Goal: Transaction & Acquisition: Purchase product/service

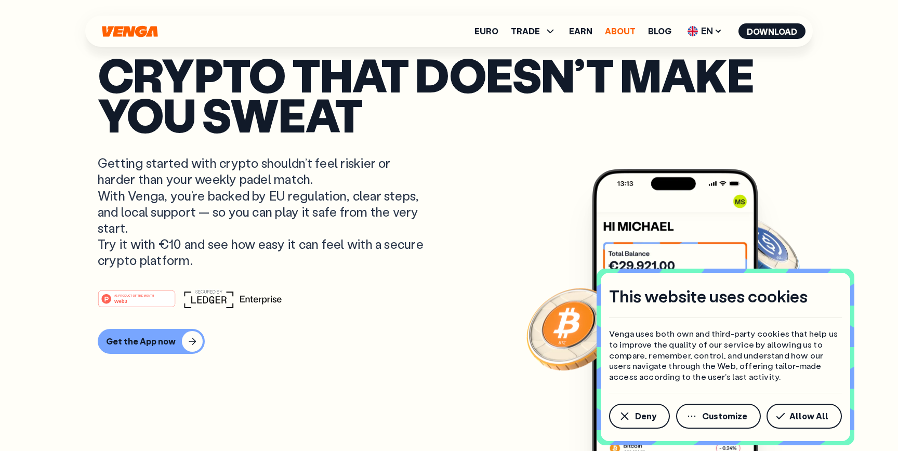
click at [612, 34] on link "About" at bounding box center [620, 31] width 31 height 8
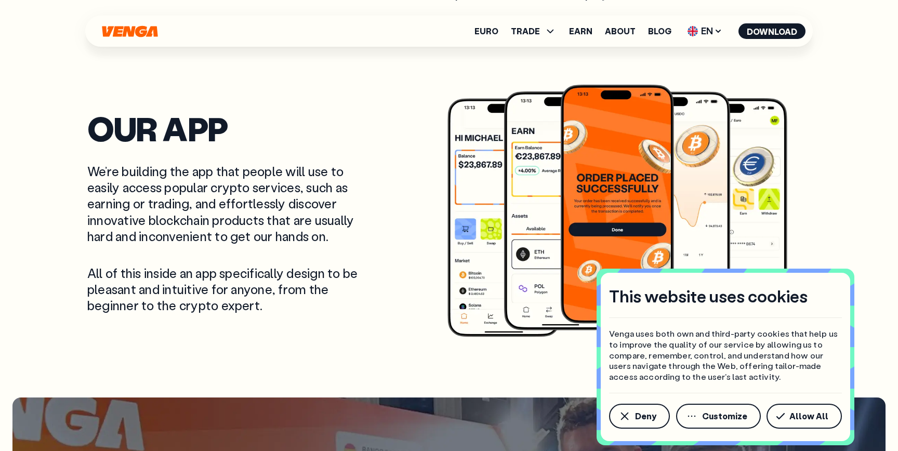
scroll to position [2014, 0]
click at [776, 28] on button "Download" at bounding box center [771, 31] width 67 height 16
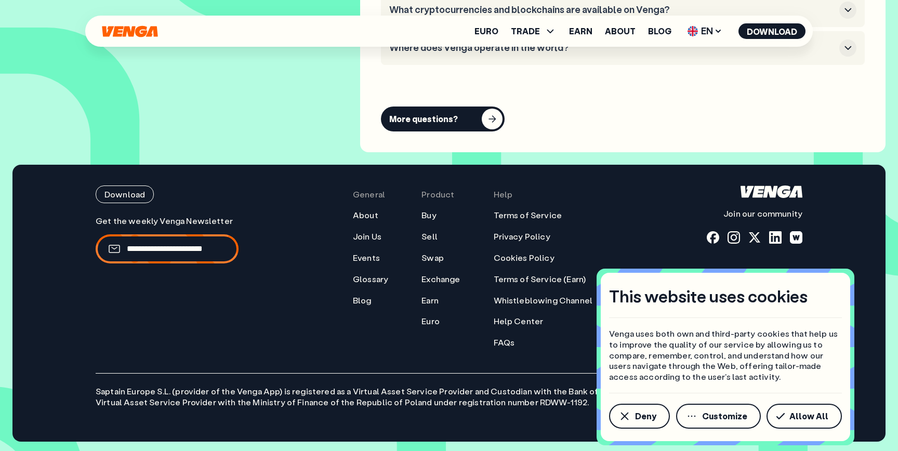
scroll to position [4897, 0]
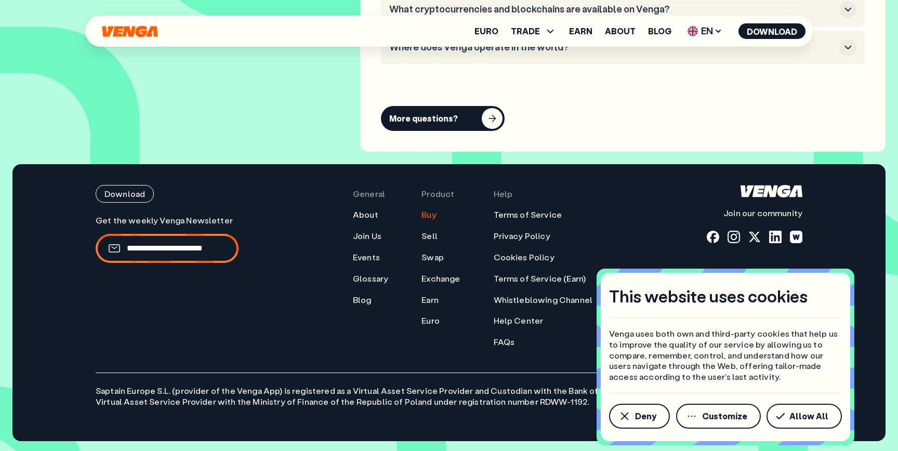
click at [430, 217] on link "Buy" at bounding box center [428, 214] width 15 height 11
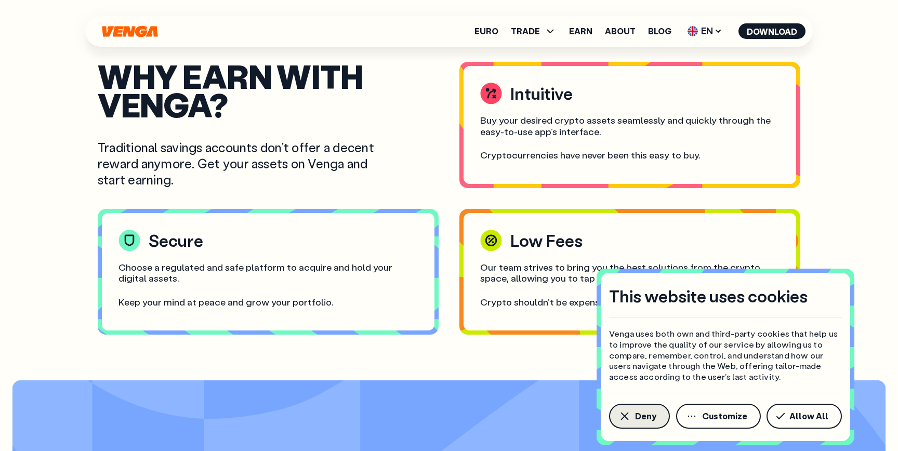
click at [648, 425] on button "Deny" at bounding box center [639, 416] width 61 height 25
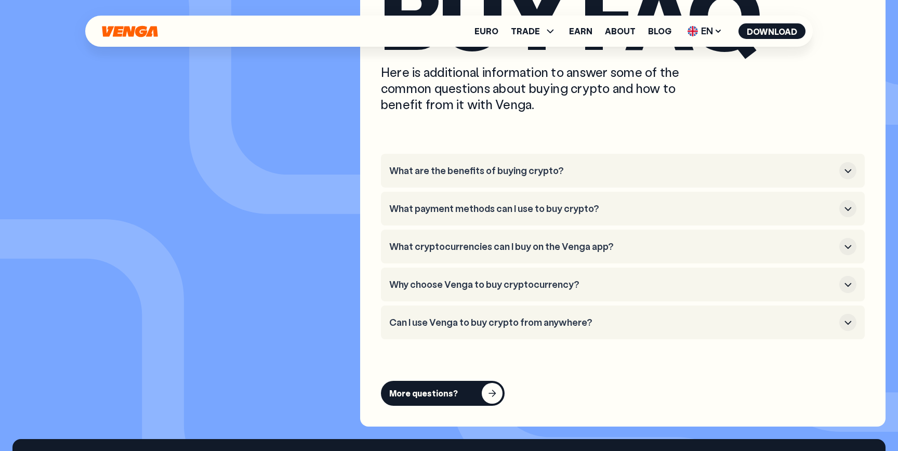
scroll to position [2870, 0]
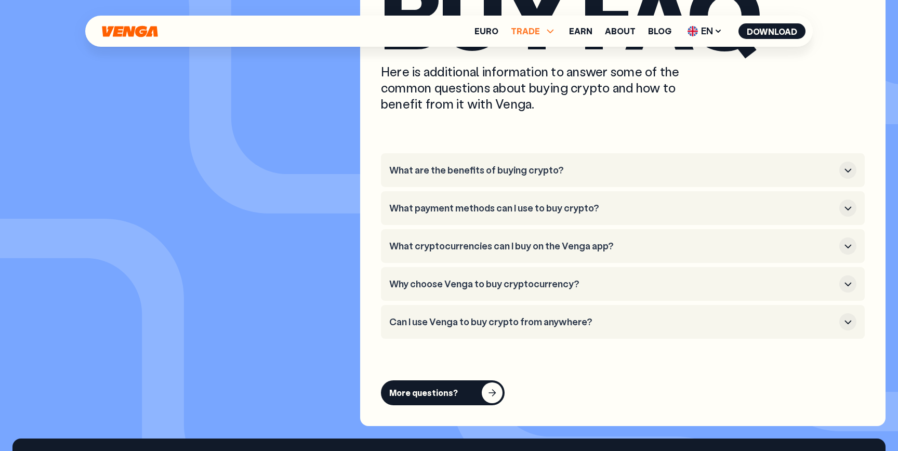
click at [534, 31] on span "TRADE" at bounding box center [525, 31] width 29 height 8
click at [536, 63] on ul "Buy Sell Swap Exchange" at bounding box center [534, 77] width 56 height 64
click at [536, 68] on link "Sell" at bounding box center [534, 68] width 18 height 11
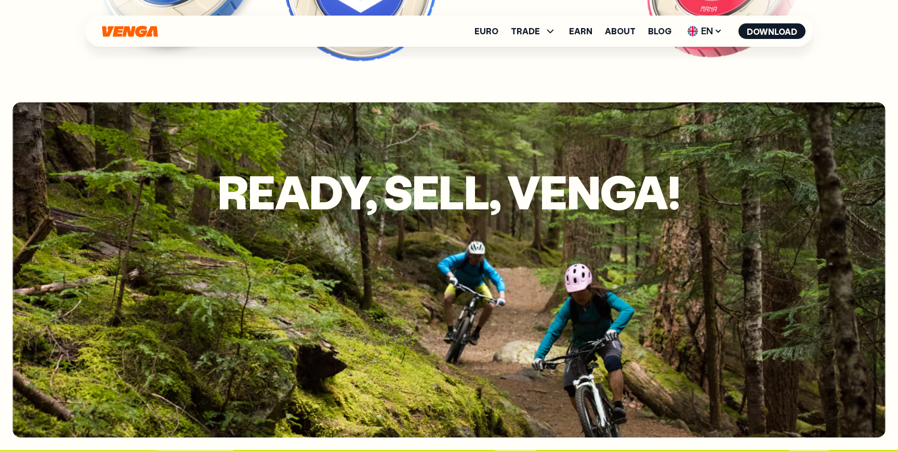
scroll to position [2359, 0]
